Goal: Obtain resource: Download file/media

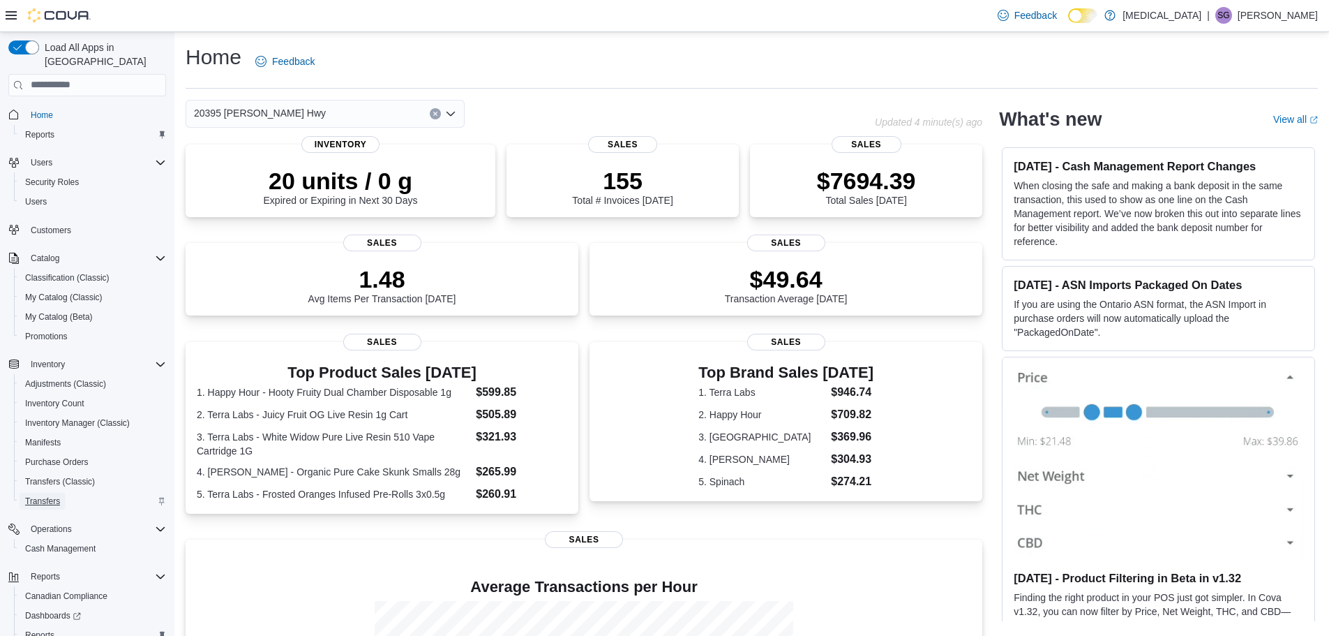
click at [45, 495] on span "Transfers" at bounding box center [42, 500] width 35 height 11
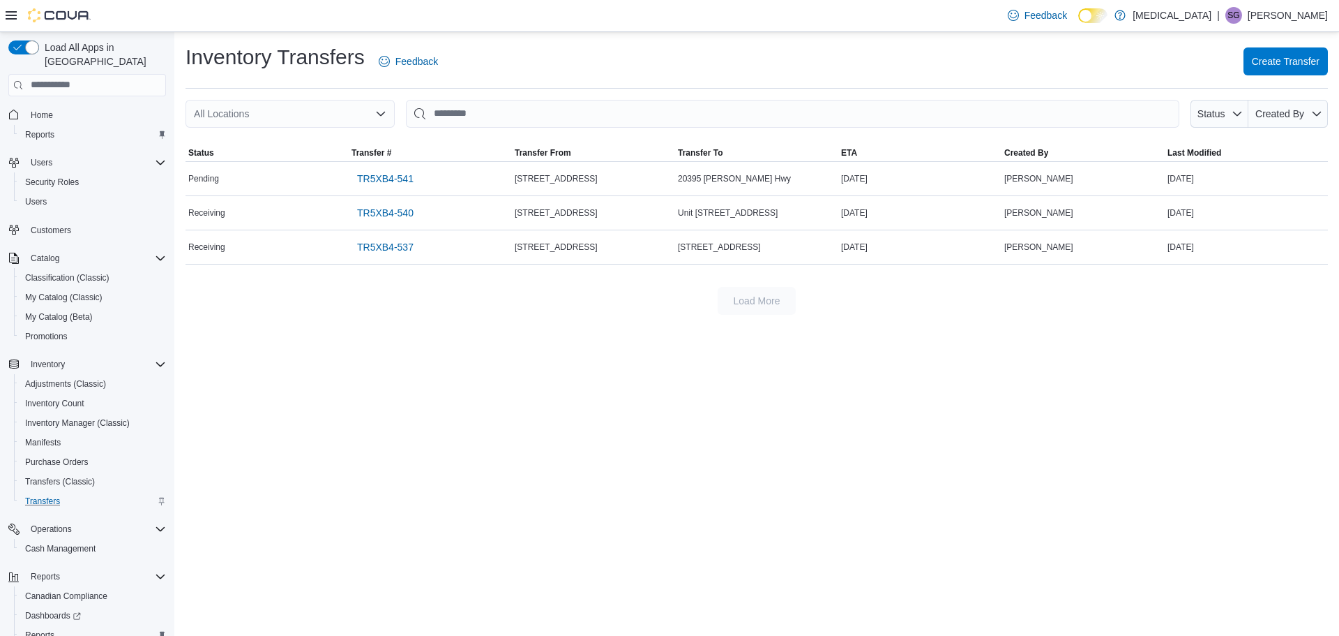
click at [379, 111] on icon "Open list of options" at bounding box center [380, 113] width 11 height 11
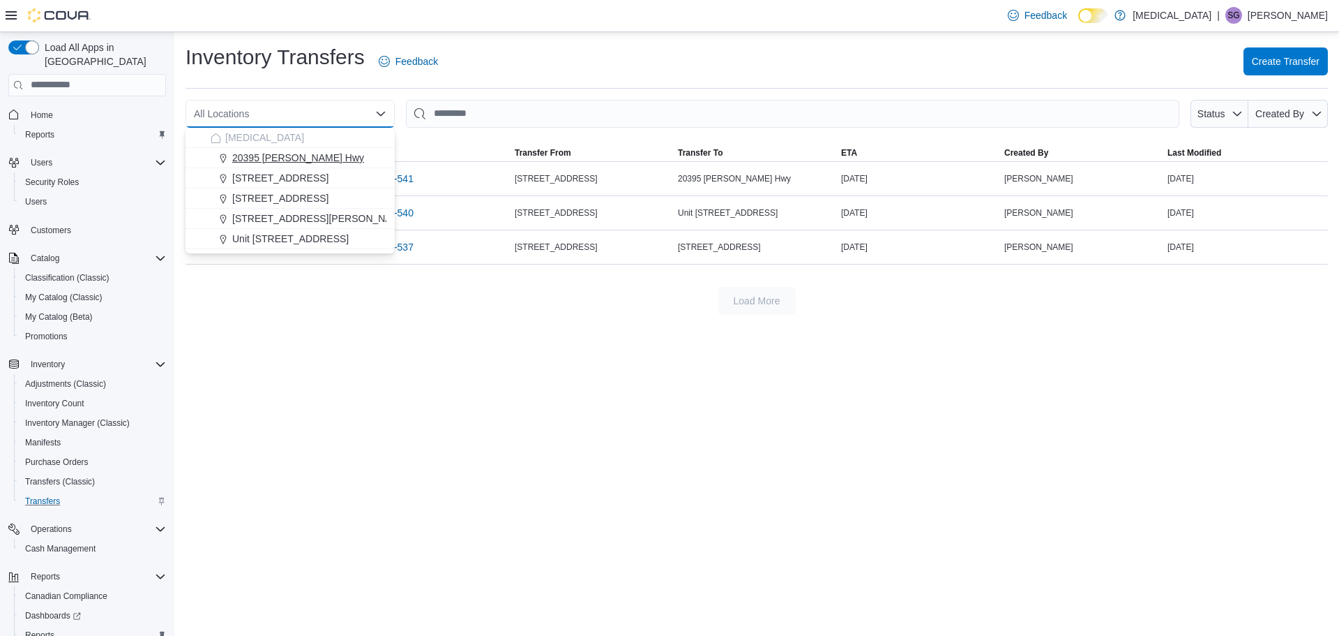
click at [326, 158] on span "20395 [PERSON_NAME] Hwy" at bounding box center [298, 158] width 132 height 14
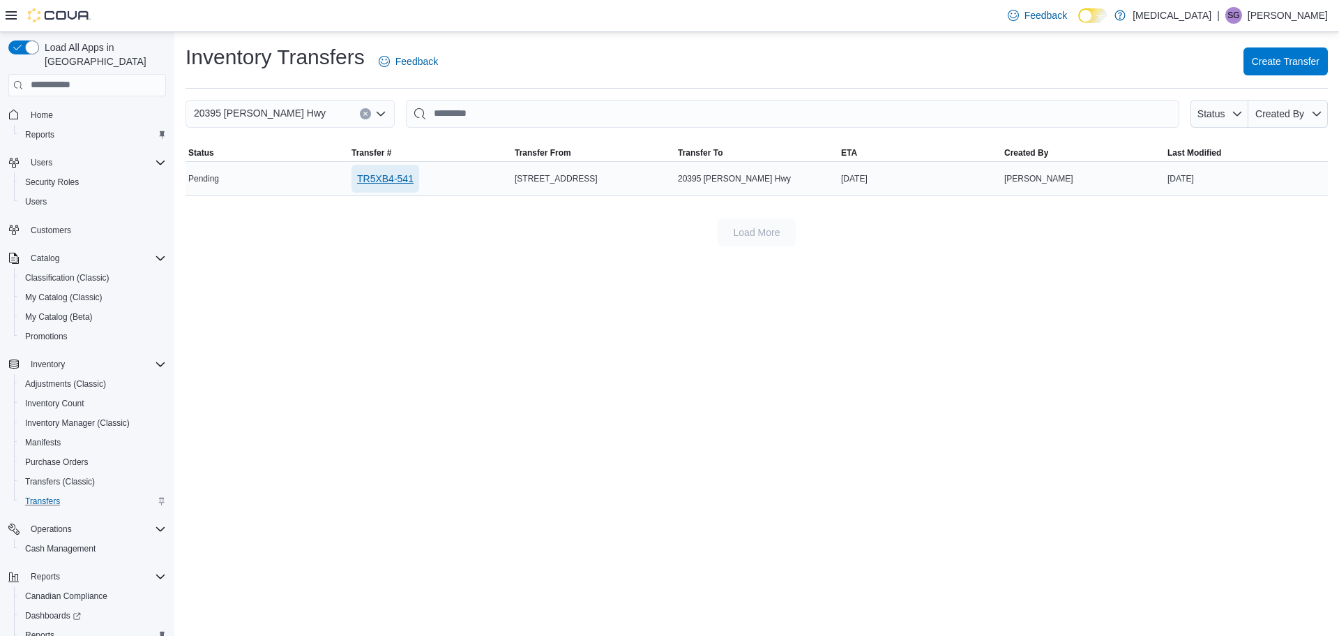
click at [380, 176] on span "TR5XB4-541" at bounding box center [385, 179] width 57 height 14
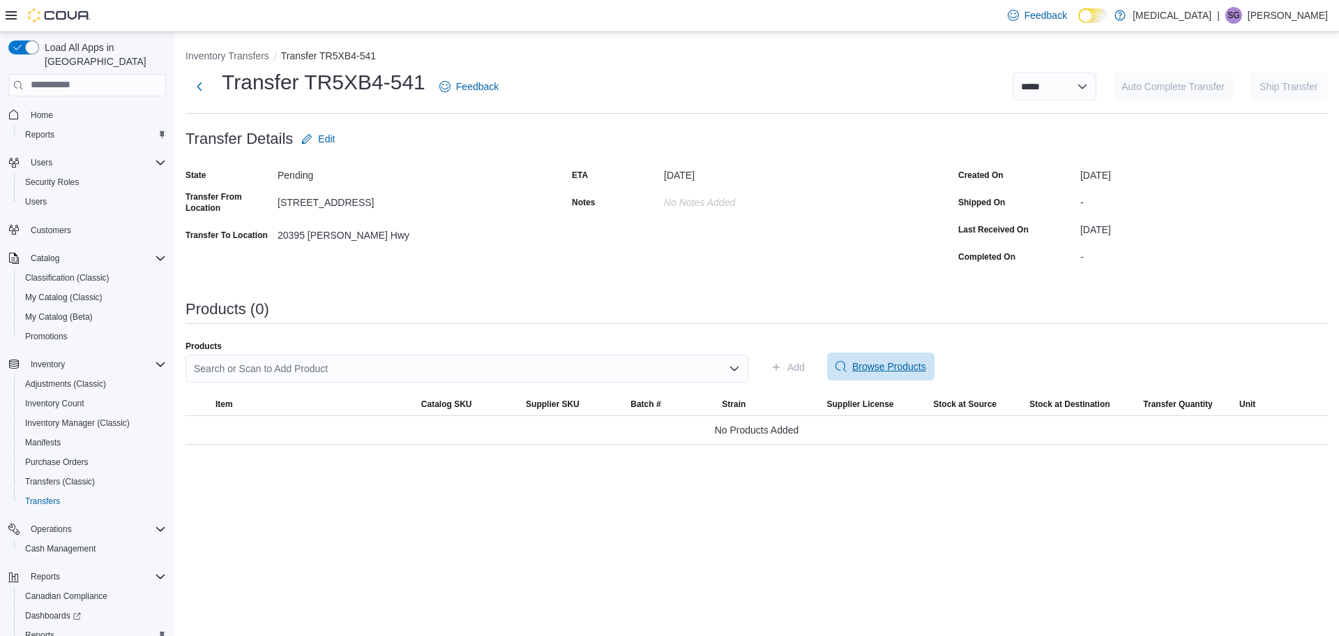
click at [866, 367] on span "Browse Products" at bounding box center [889, 366] width 74 height 14
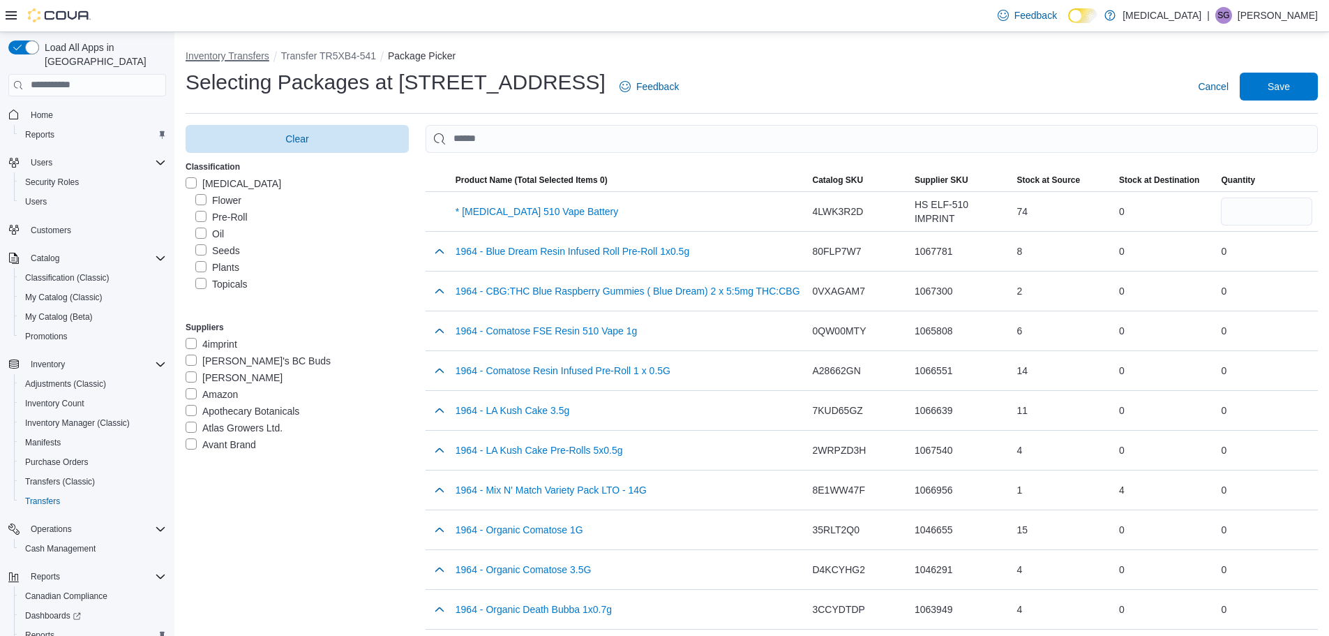
click at [235, 55] on button "Inventory Transfers" at bounding box center [228, 55] width 84 height 11
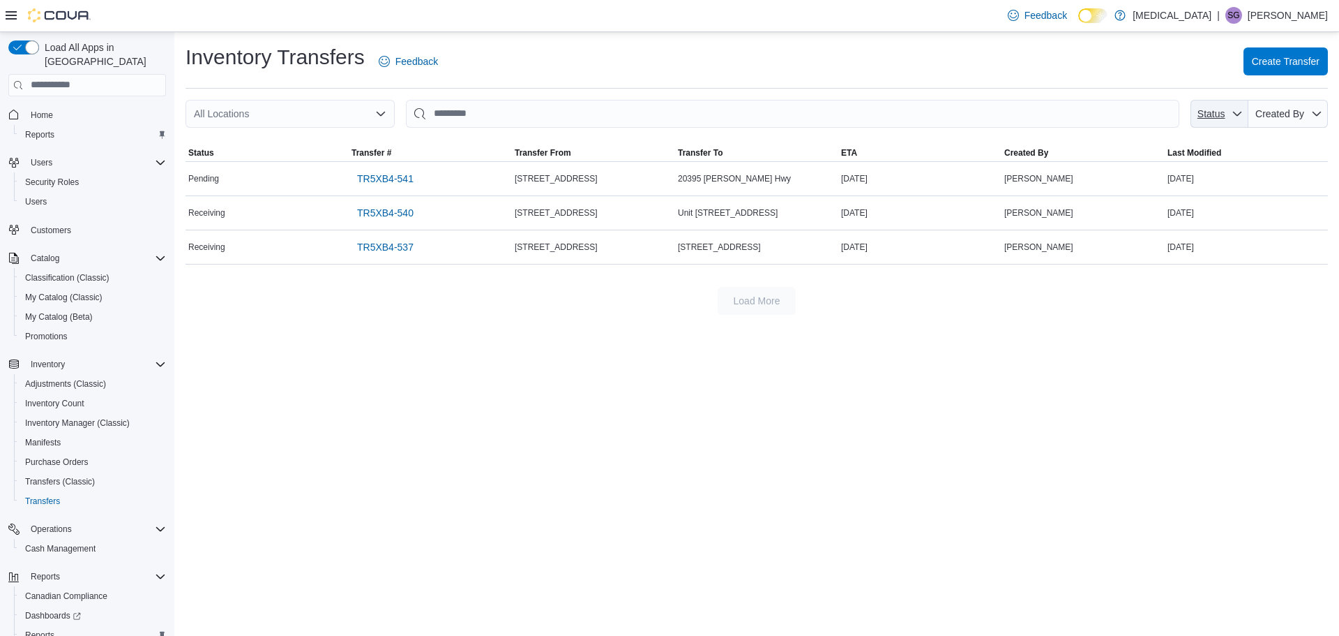
click at [1222, 109] on span "Status" at bounding box center [1212, 113] width 28 height 11
click at [1175, 170] on span "Shipped" at bounding box center [1214, 167] width 133 height 17
type input "**********"
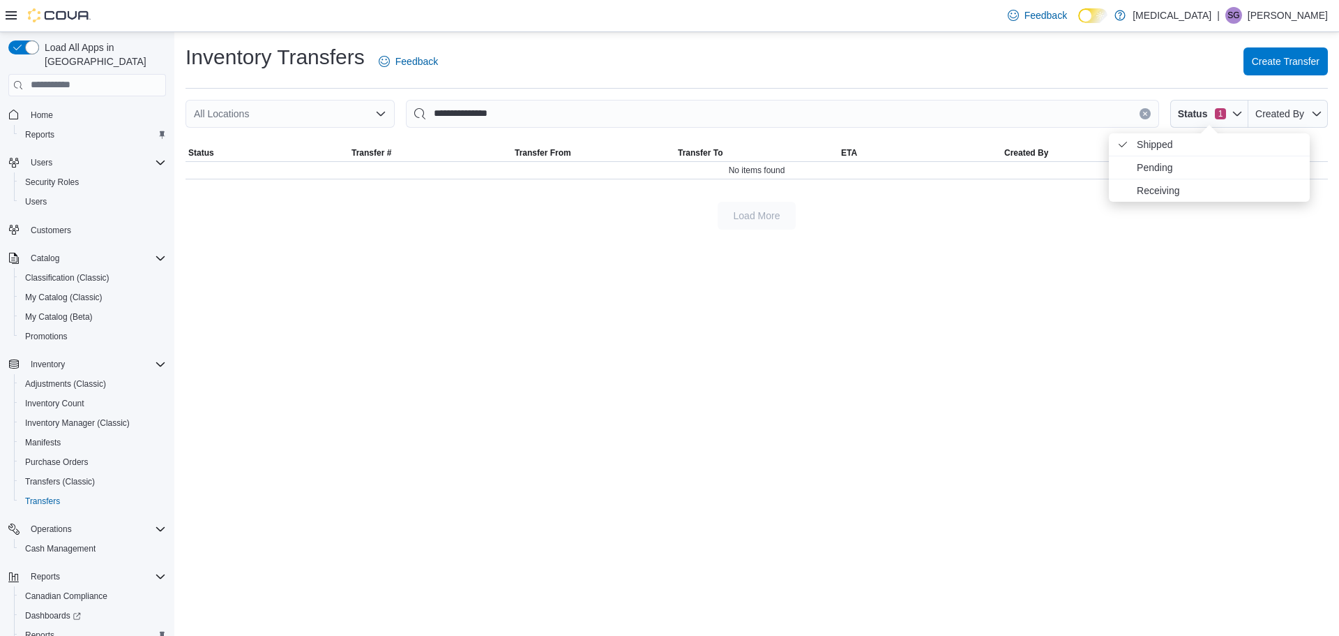
click at [1143, 283] on div "**********" at bounding box center [756, 333] width 1165 height 603
click at [324, 110] on div "All Locations" at bounding box center [290, 114] width 209 height 28
click at [541, 358] on div "**********" at bounding box center [756, 333] width 1165 height 603
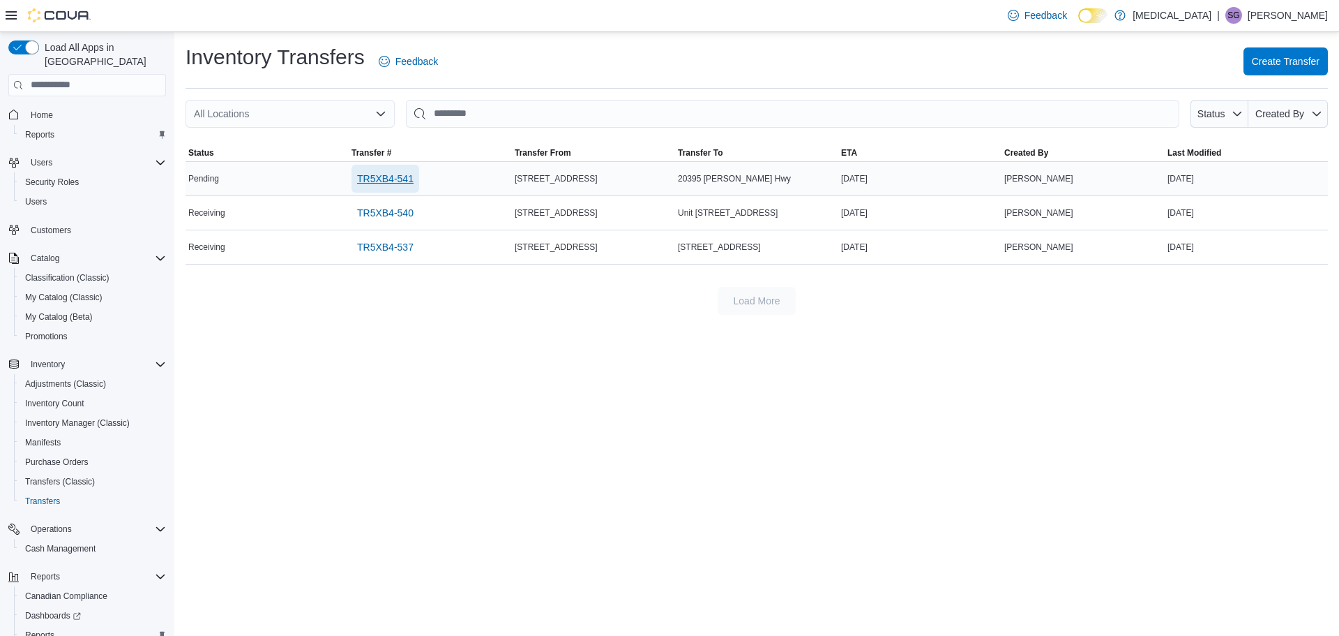
click at [383, 181] on span "TR5XB4-541" at bounding box center [385, 179] width 57 height 14
click at [1219, 117] on span "Status" at bounding box center [1212, 113] width 28 height 11
click at [1158, 148] on span "Pending" at bounding box center [1230, 144] width 165 height 17
type input "**********"
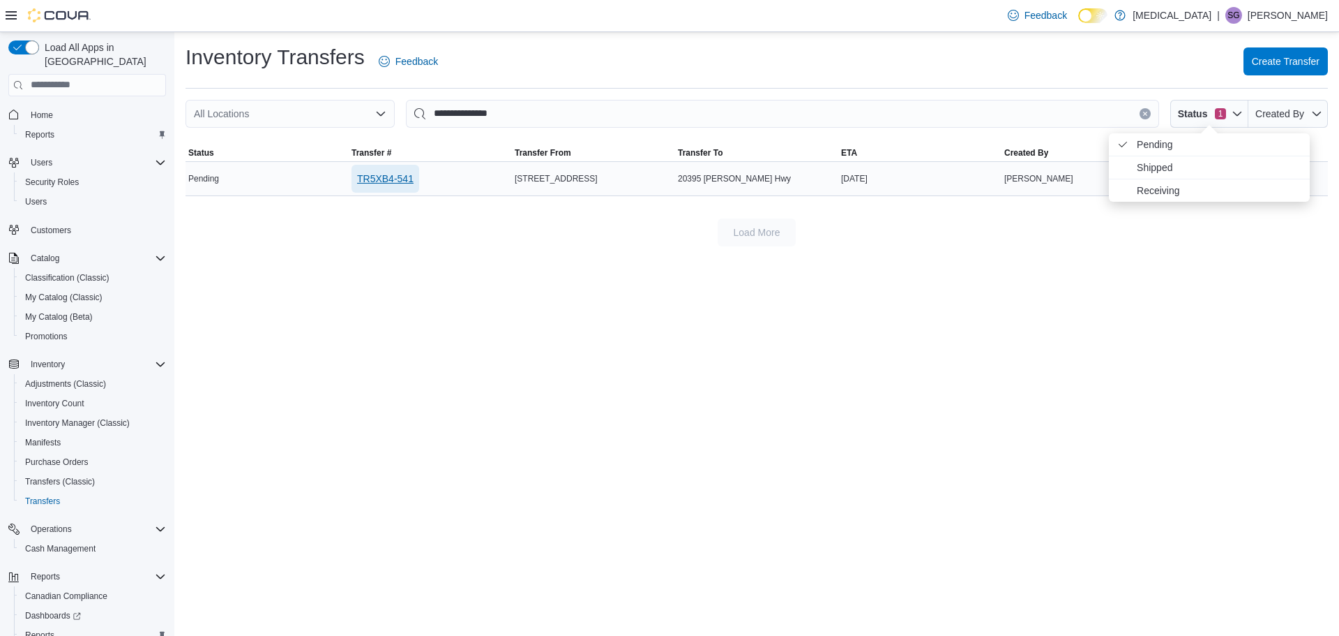
click at [382, 181] on span "TR5XB4-541" at bounding box center [385, 179] width 57 height 14
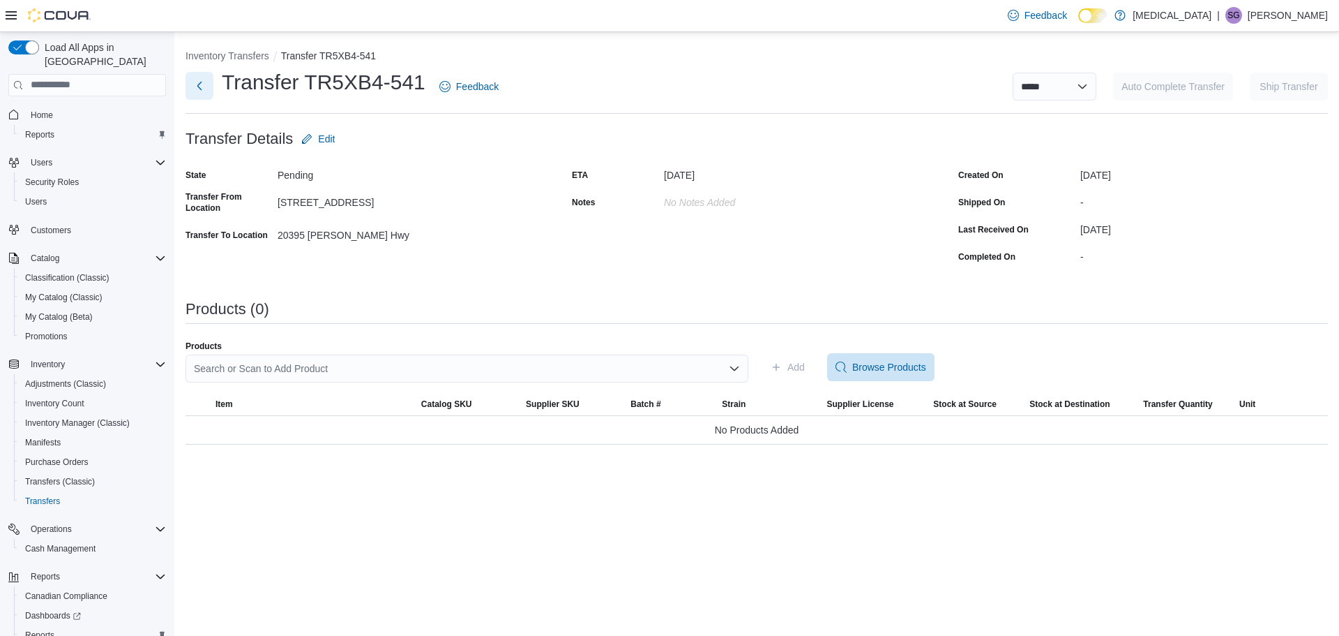
click at [197, 89] on button "Next" at bounding box center [200, 86] width 28 height 28
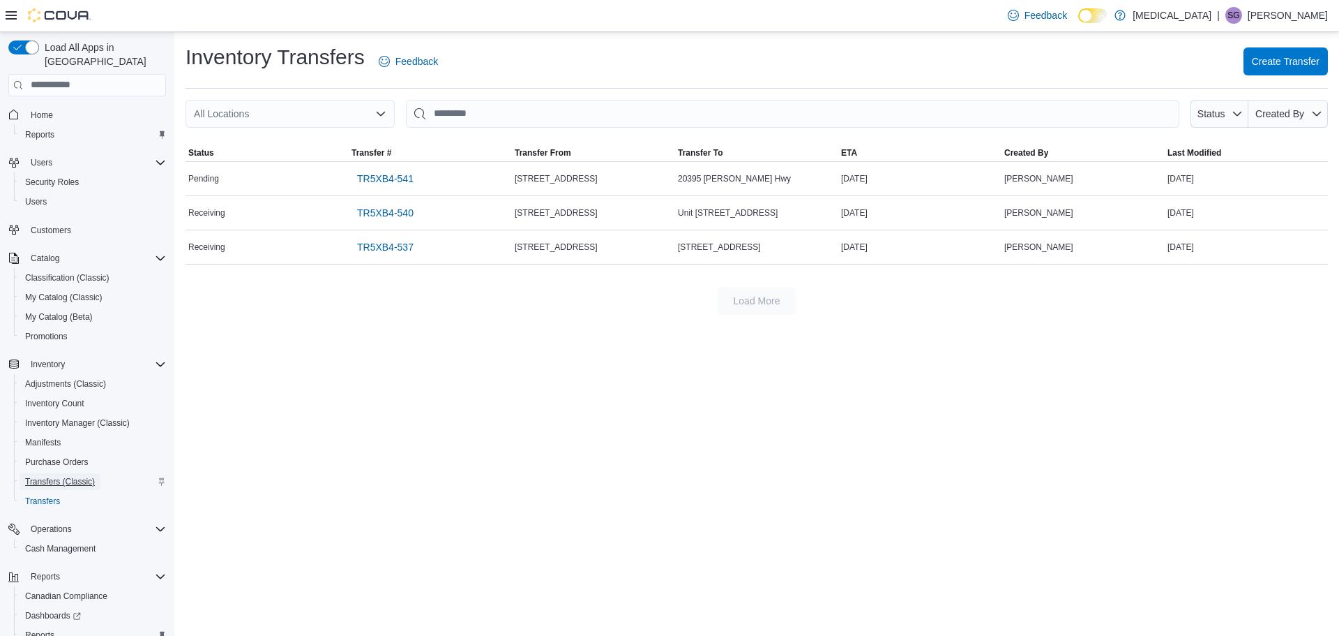
click at [64, 476] on span "Transfers (Classic)" at bounding box center [60, 481] width 70 height 11
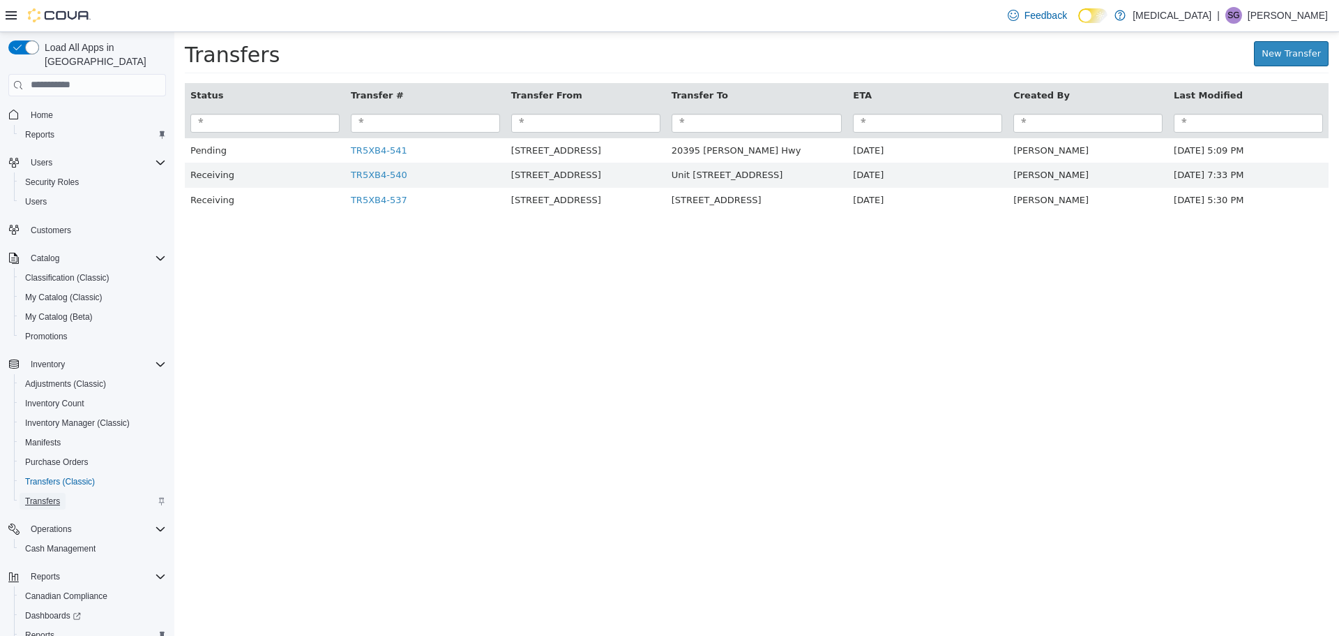
click at [31, 495] on span "Transfers" at bounding box center [42, 500] width 35 height 11
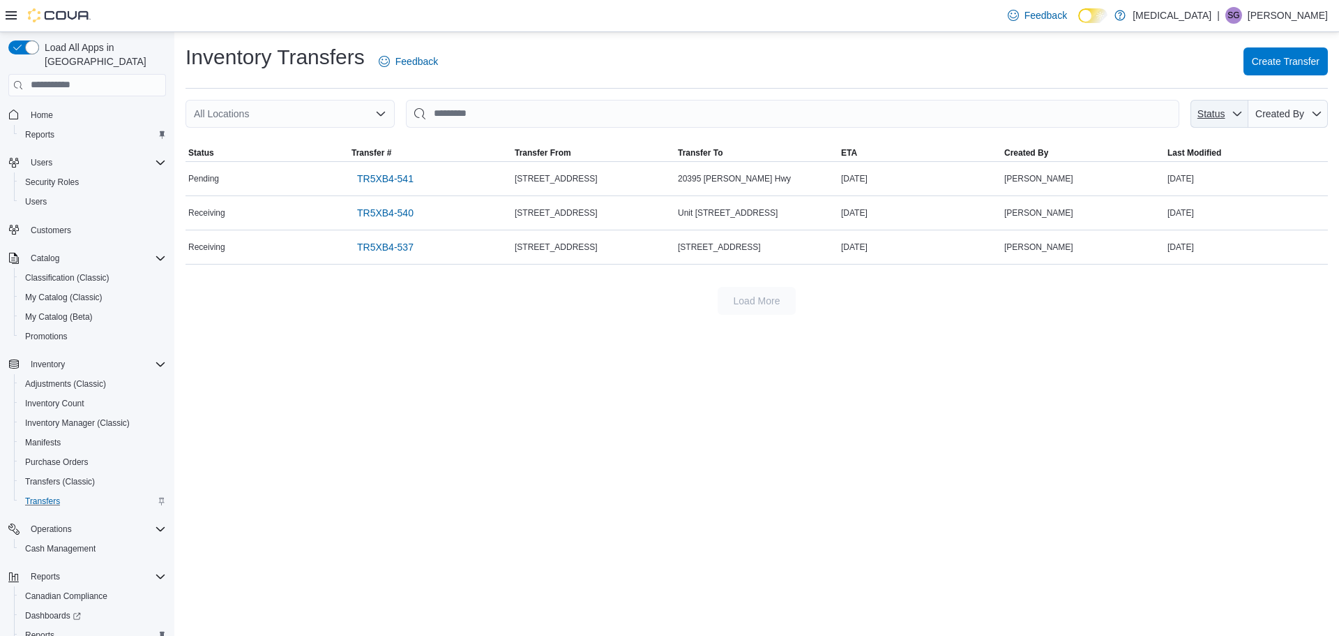
click at [1212, 119] on span "Status" at bounding box center [1212, 113] width 28 height 11
click at [386, 181] on span "TR5XB4-541" at bounding box center [385, 179] width 57 height 14
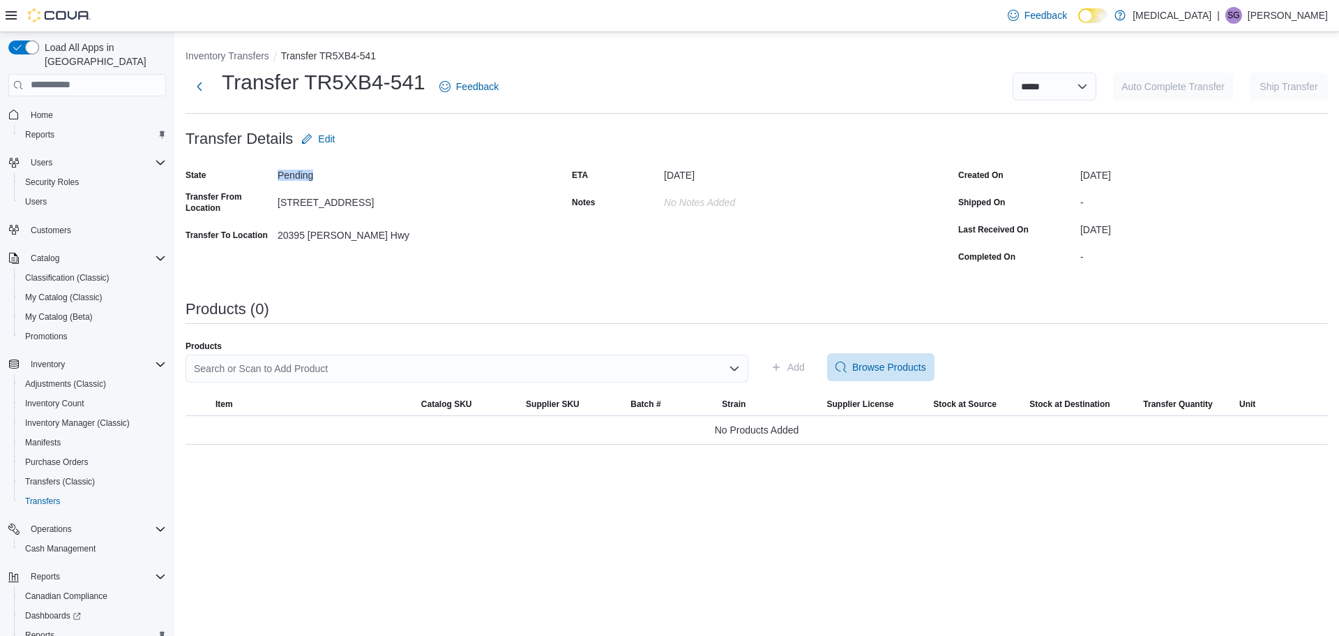
drag, startPoint x: 317, startPoint y: 170, endPoint x: 276, endPoint y: 174, distance: 41.3
click at [276, 174] on div "State Pending" at bounding box center [325, 175] width 279 height 22
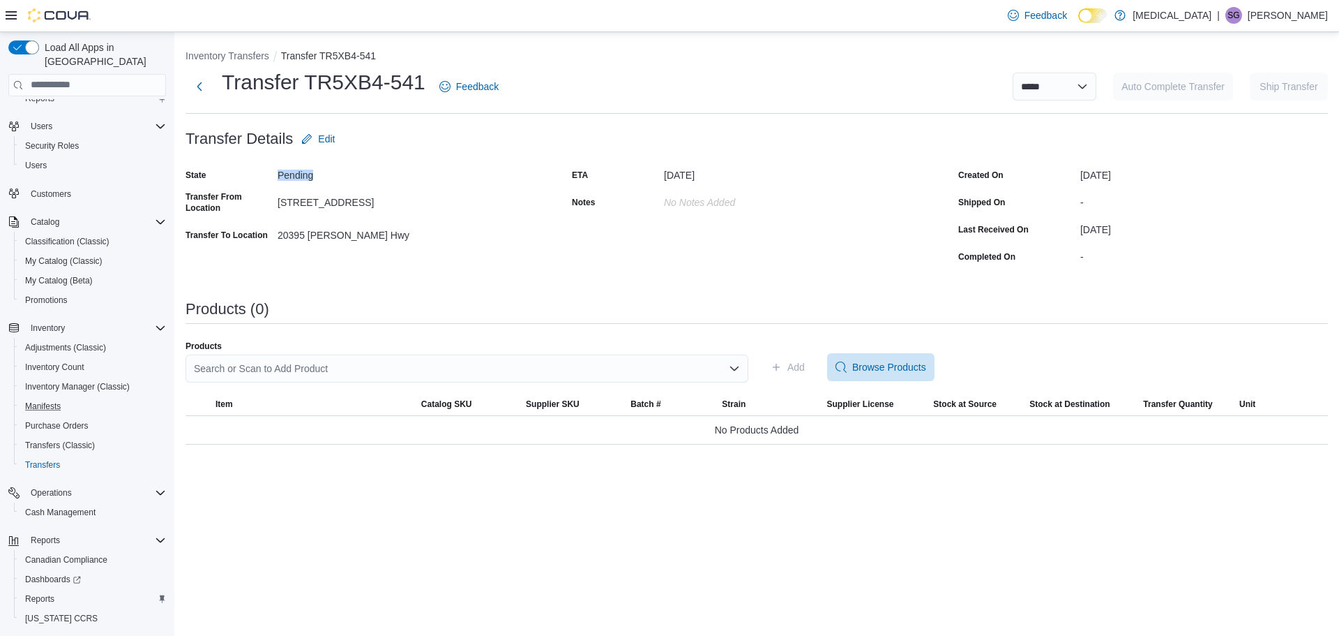
scroll to position [65, 0]
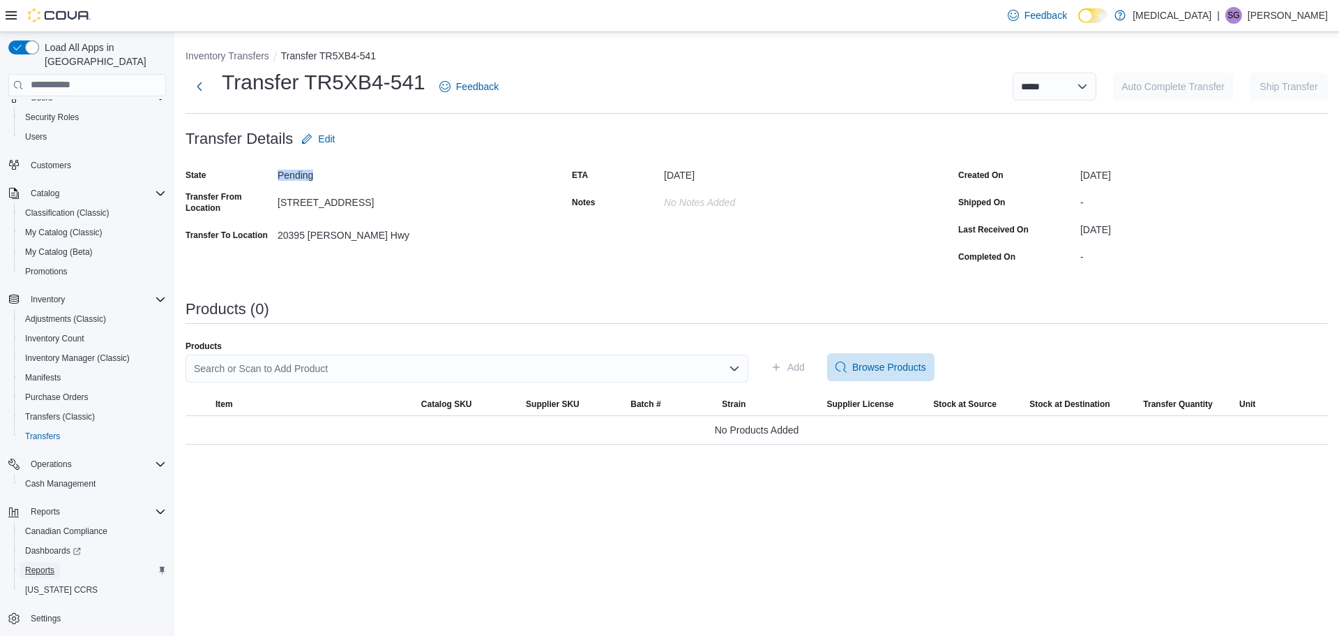
click at [30, 564] on span "Reports" at bounding box center [39, 569] width 29 height 11
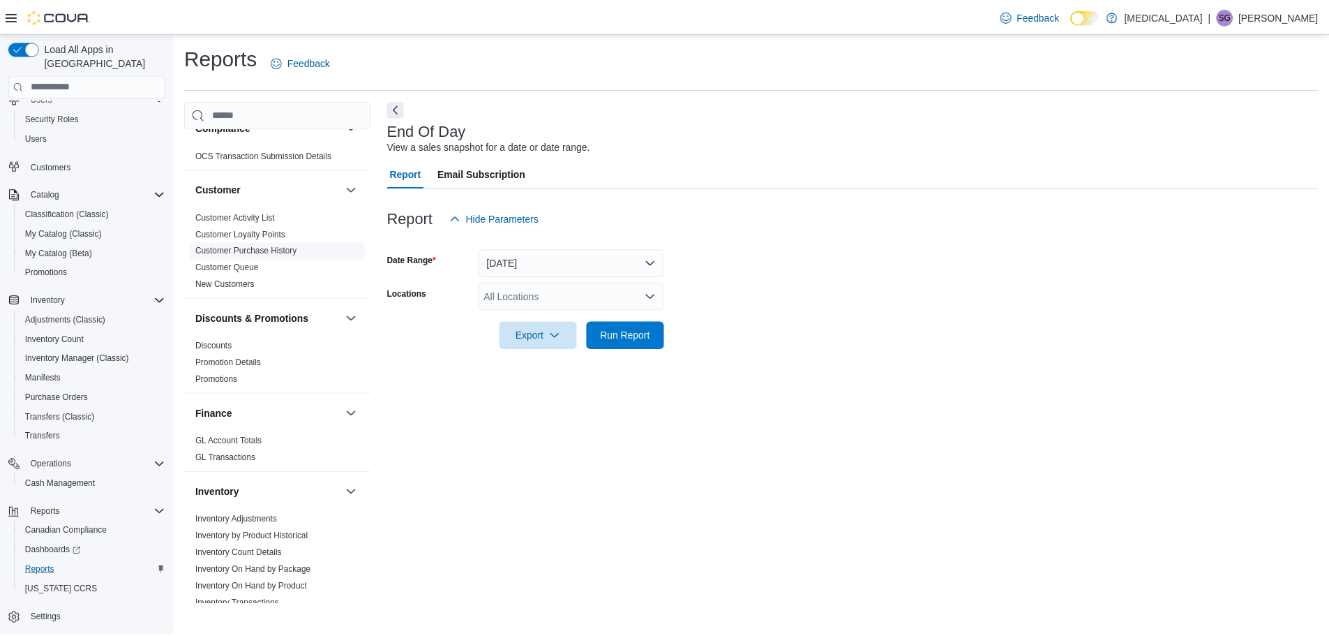
scroll to position [209, 0]
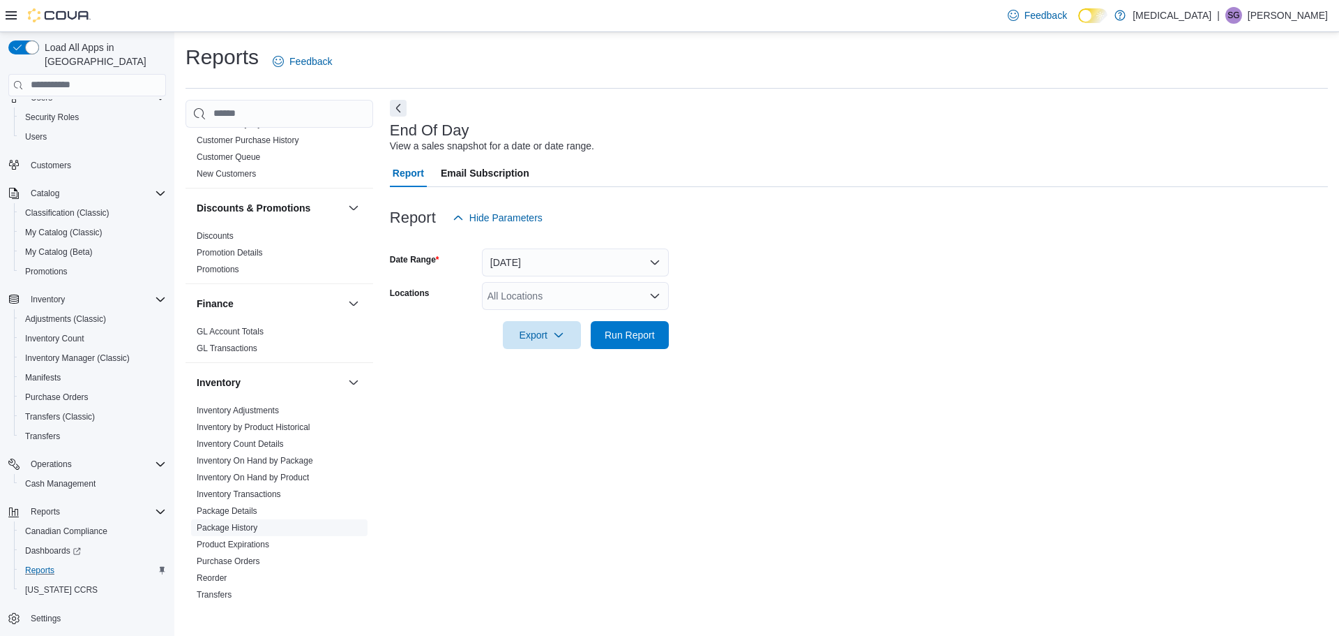
click at [241, 527] on link "Package History" at bounding box center [227, 528] width 61 height 10
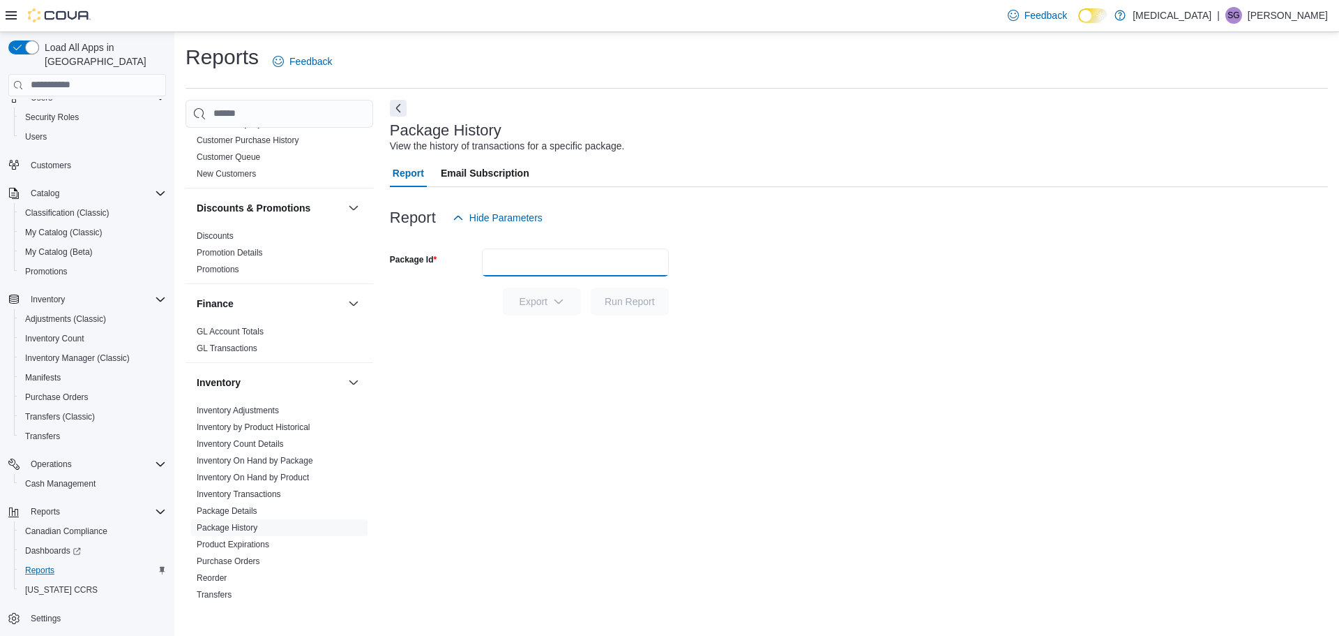
click at [512, 261] on input "Package Id" at bounding box center [575, 262] width 187 height 28
paste input "*********"
type input "*********"
click at [633, 308] on span "Run Report" at bounding box center [630, 301] width 50 height 14
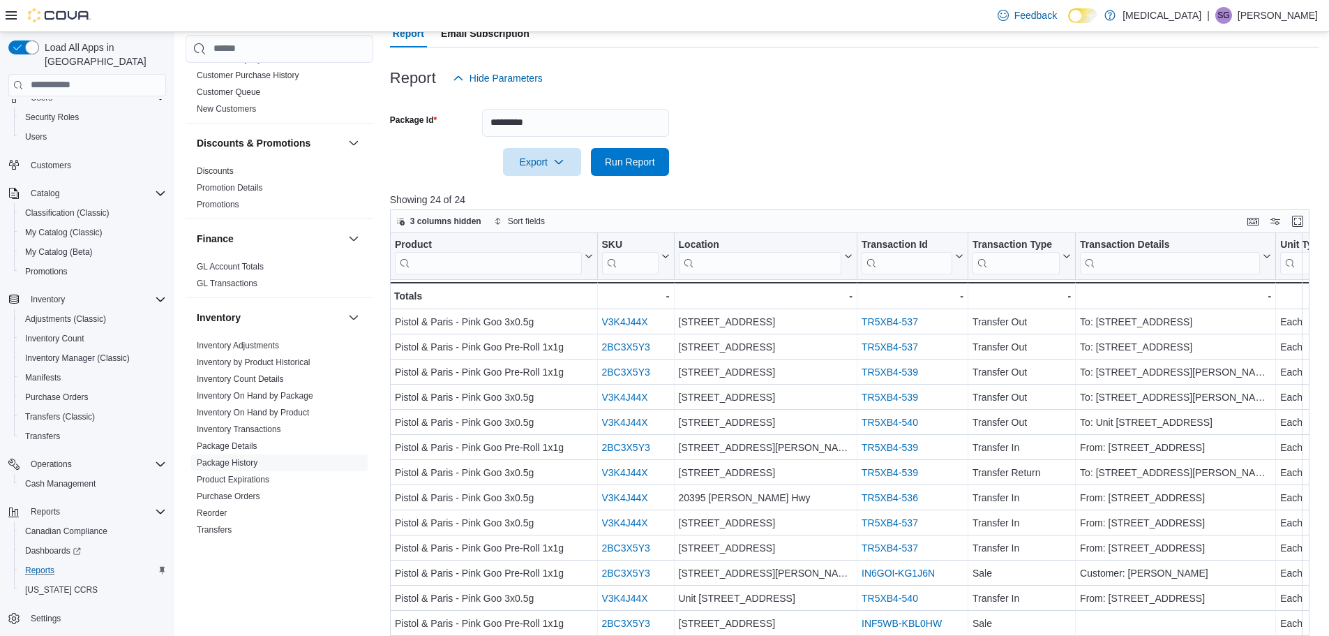
scroll to position [70, 0]
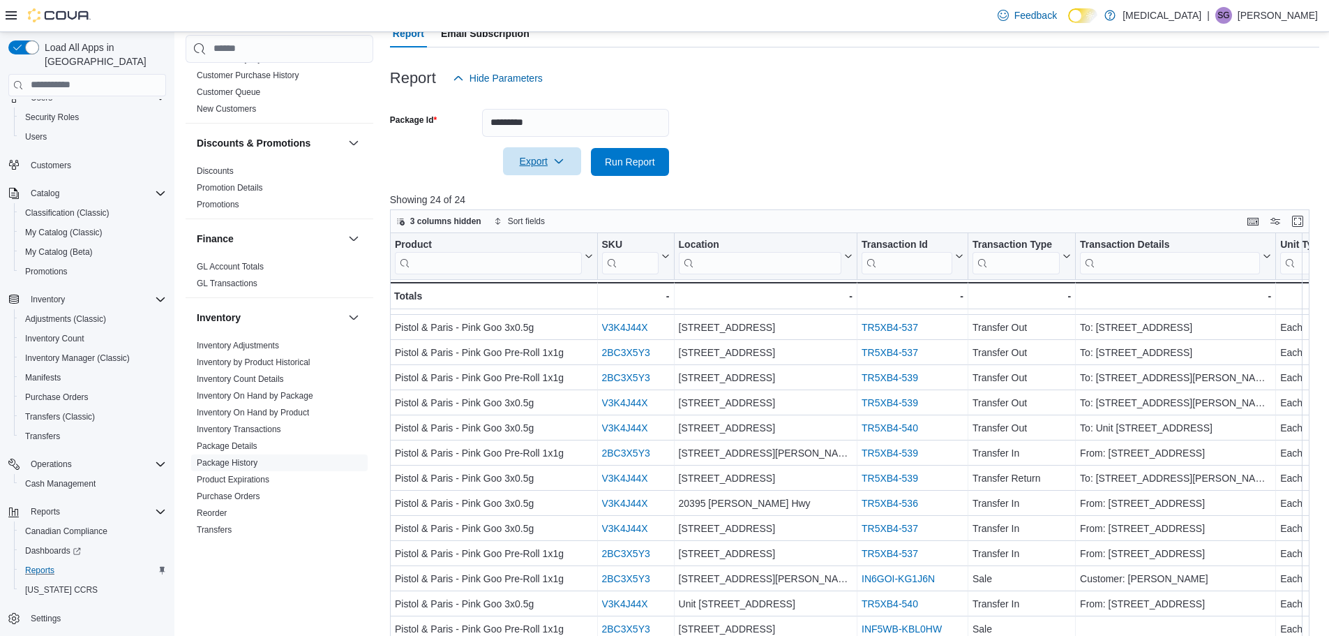
click at [536, 164] on span "Export" at bounding box center [541, 161] width 61 height 28
click at [542, 193] on span "Export to Excel" at bounding box center [544, 189] width 63 height 11
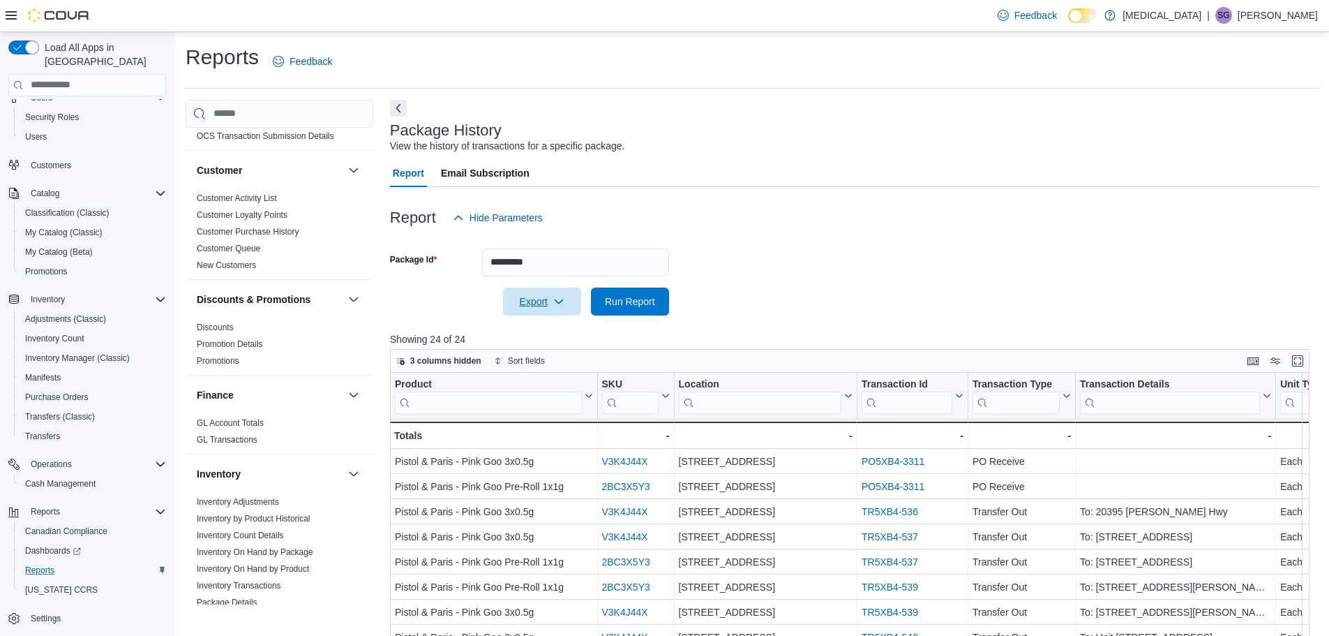
scroll to position [0, 0]
